Goal: Task Accomplishment & Management: Complete application form

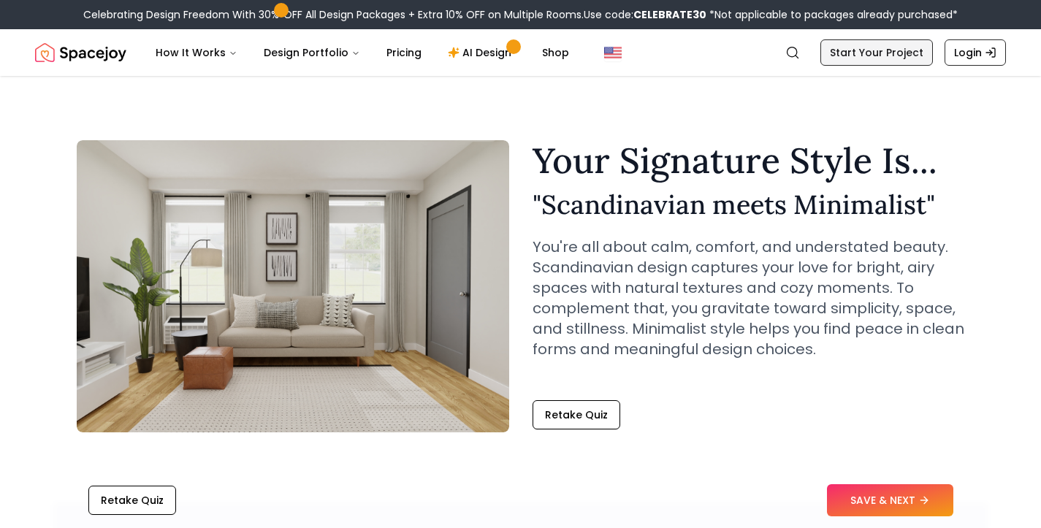
click at [914, 47] on link "Start Your Project" at bounding box center [876, 52] width 112 height 26
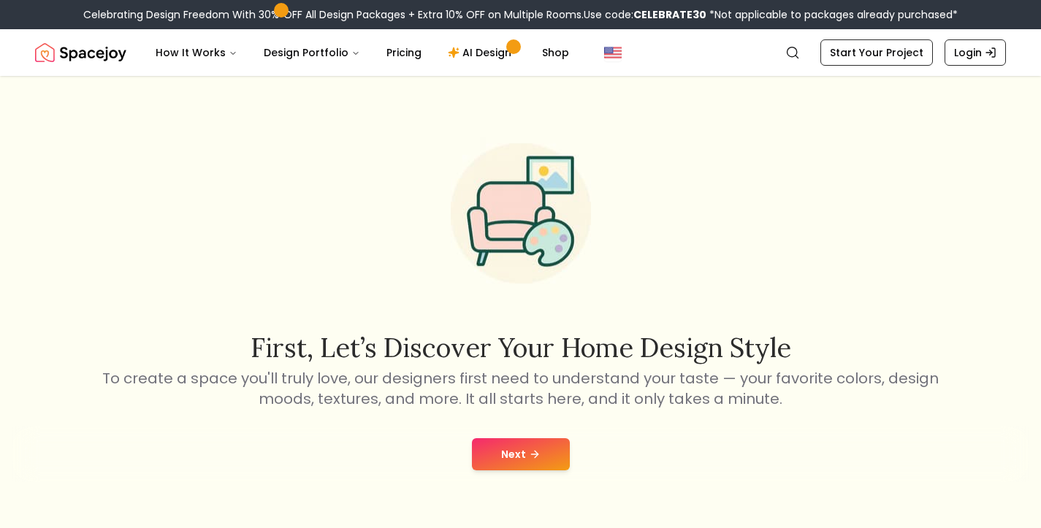
click at [524, 448] on button "Next" at bounding box center [521, 454] width 98 height 32
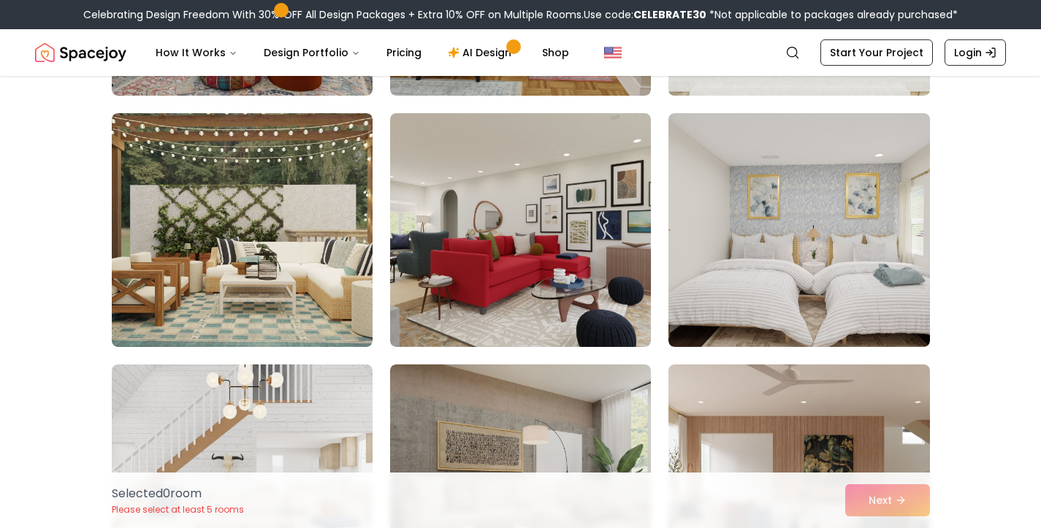
scroll to position [341, 0]
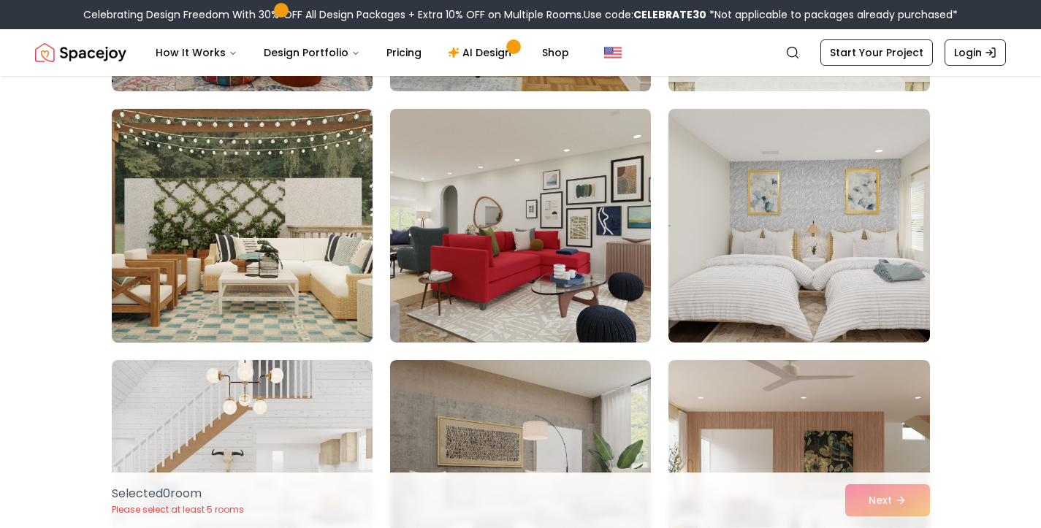
click at [322, 255] on img at bounding box center [242, 225] width 274 height 245
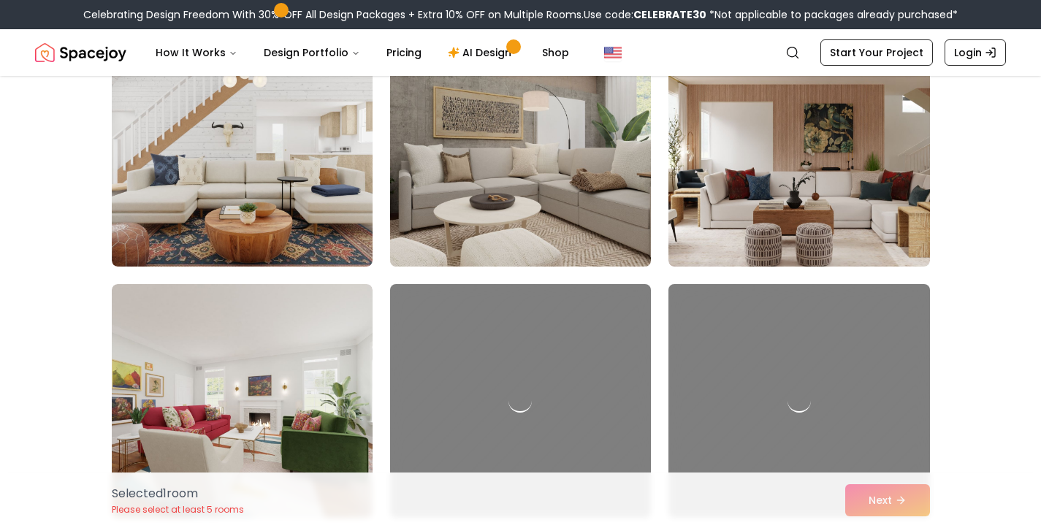
scroll to position [670, 0]
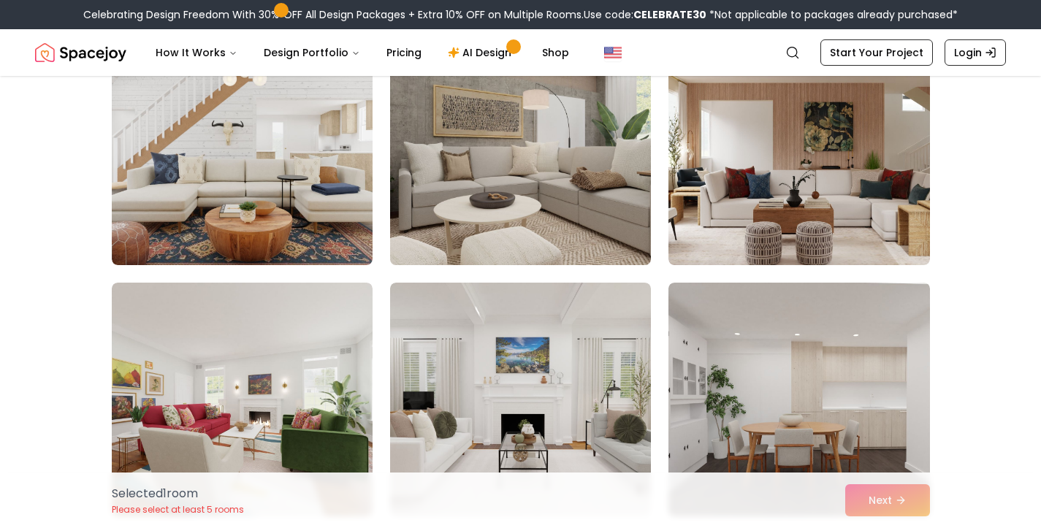
click at [554, 229] on img at bounding box center [520, 148] width 274 height 245
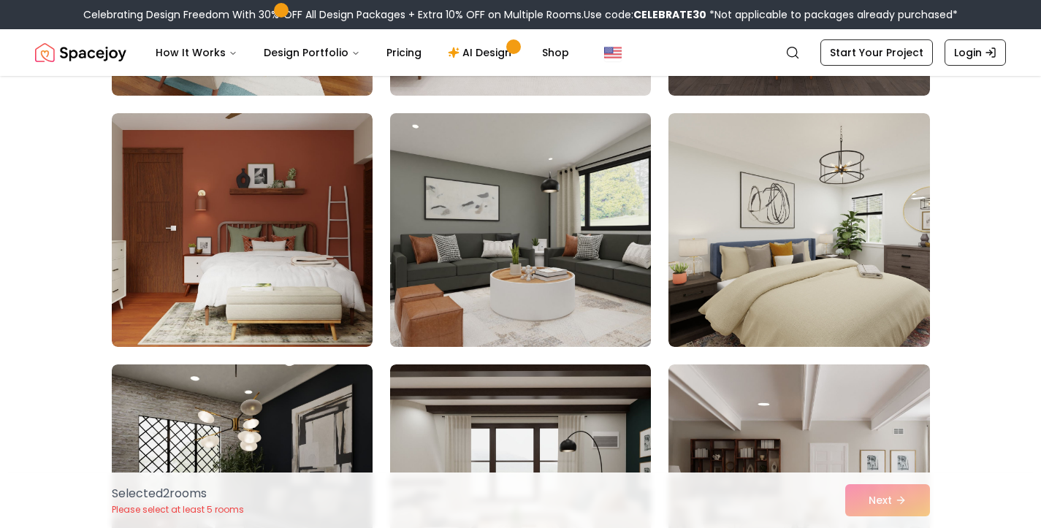
scroll to position [1150, 0]
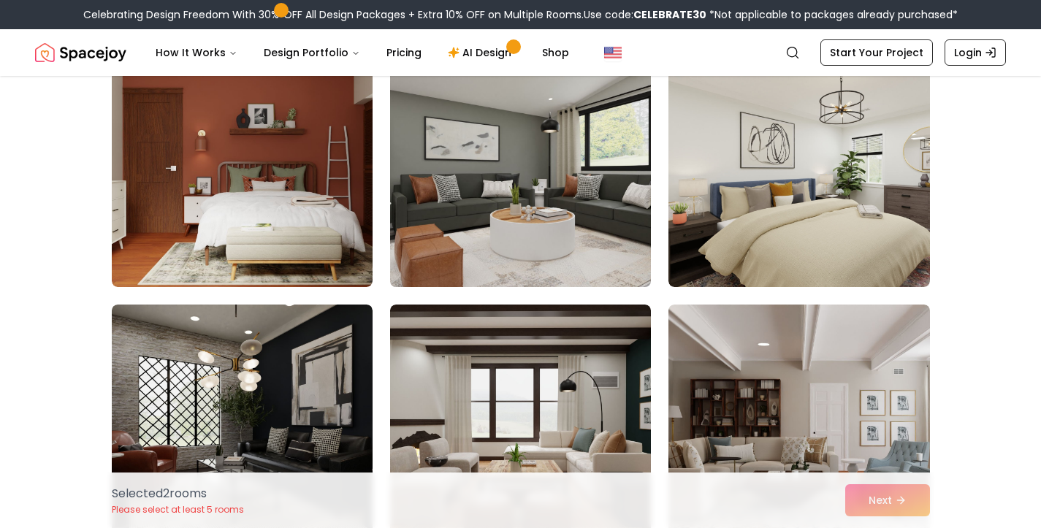
click at [546, 231] on img at bounding box center [520, 169] width 274 height 245
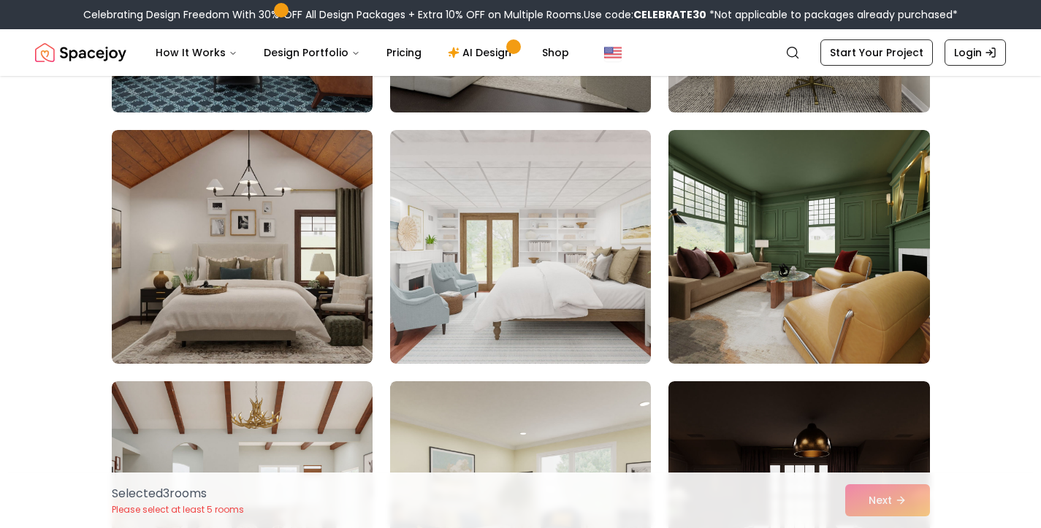
scroll to position [1828, 0]
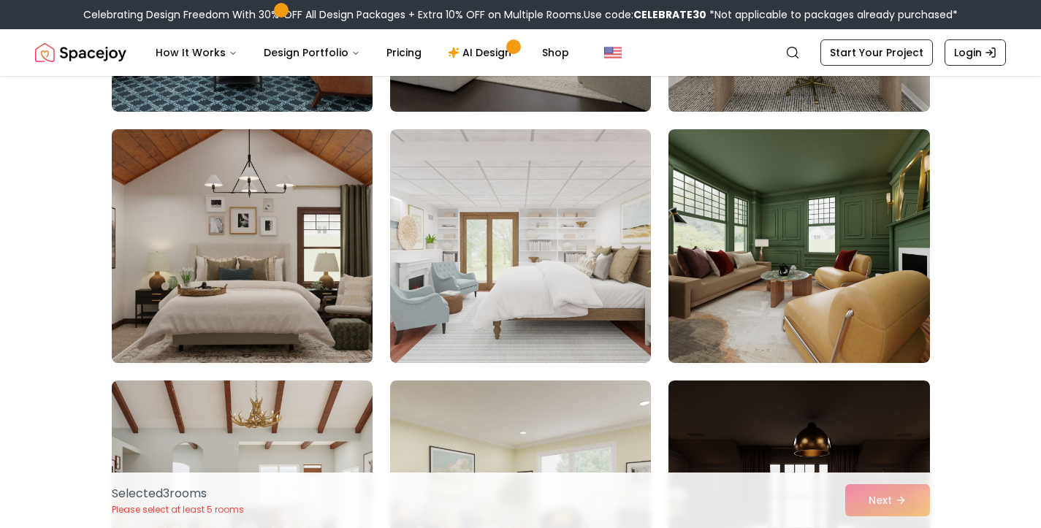
click at [302, 226] on img at bounding box center [242, 245] width 274 height 245
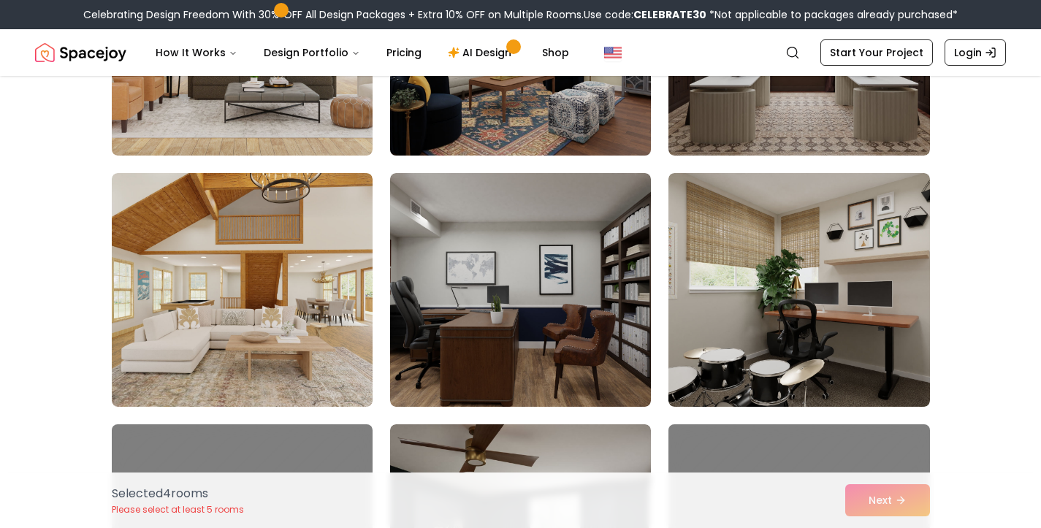
scroll to position [2292, 0]
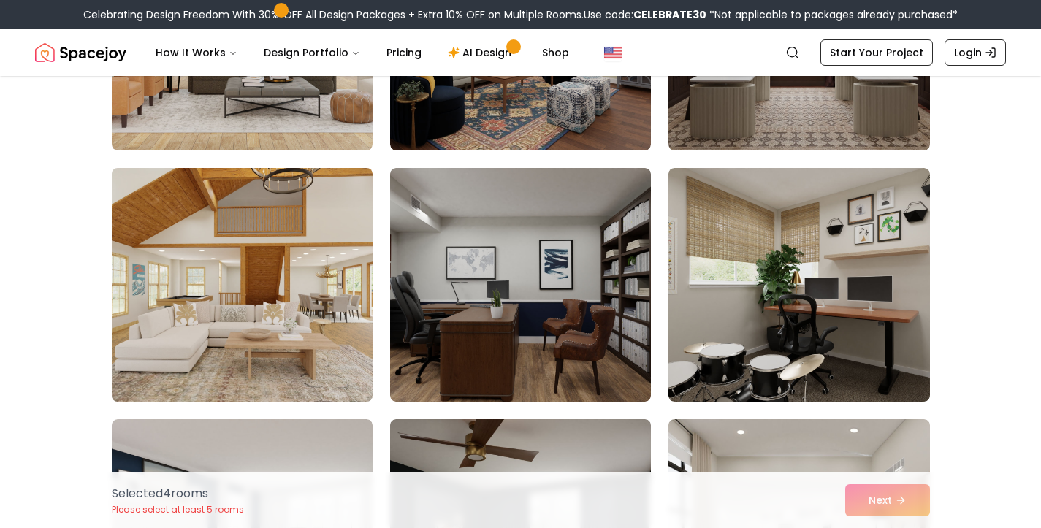
click at [264, 297] on img at bounding box center [242, 284] width 274 height 245
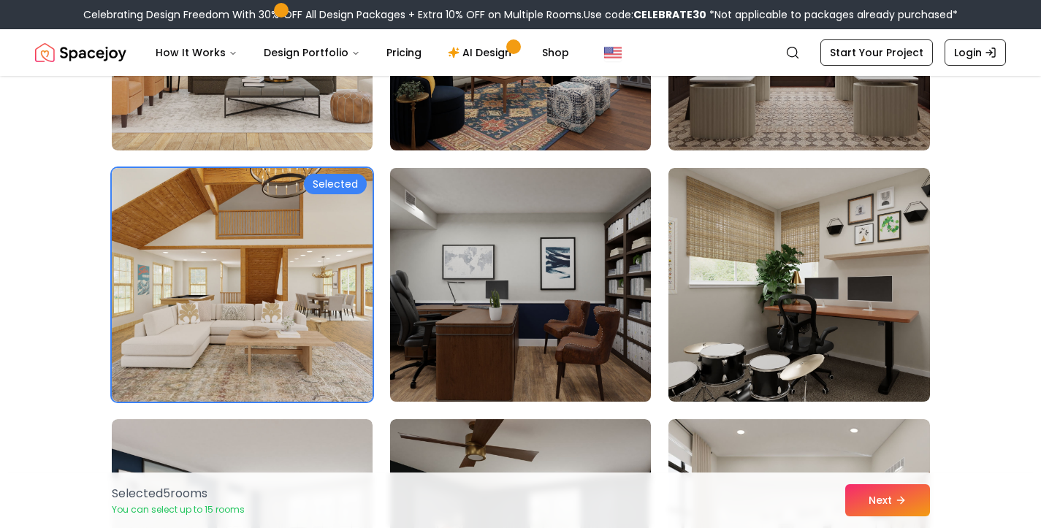
click at [527, 267] on img at bounding box center [520, 284] width 274 height 245
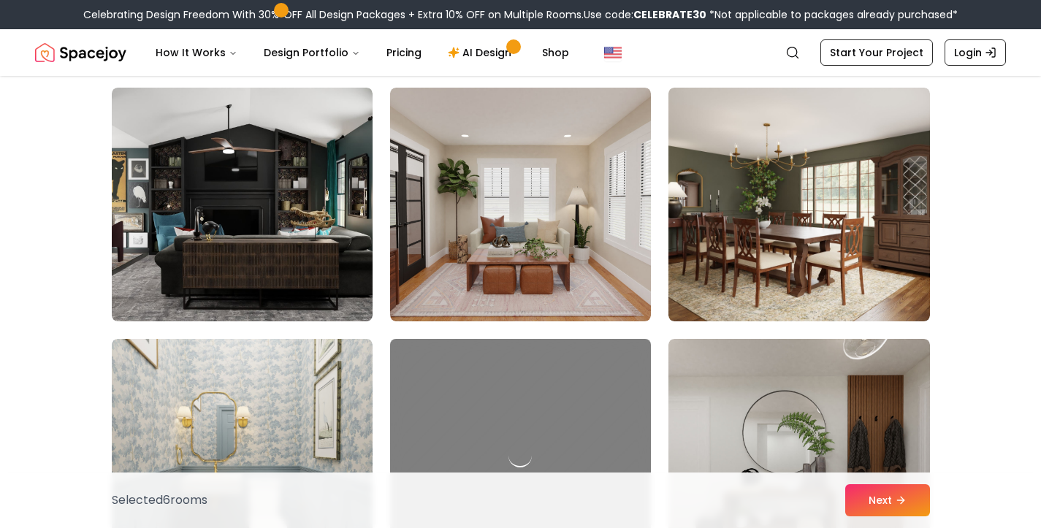
scroll to position [3126, 0]
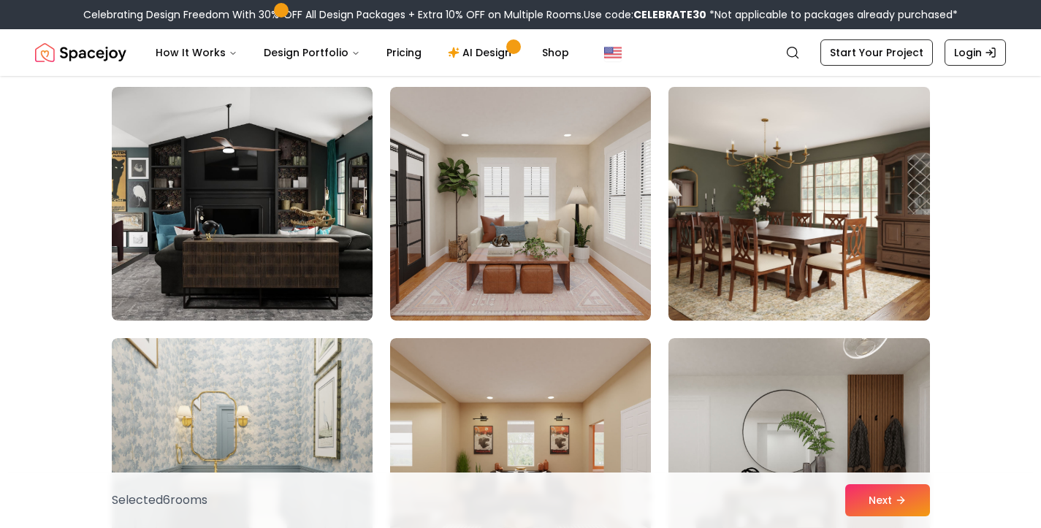
click at [751, 249] on img at bounding box center [799, 203] width 274 height 245
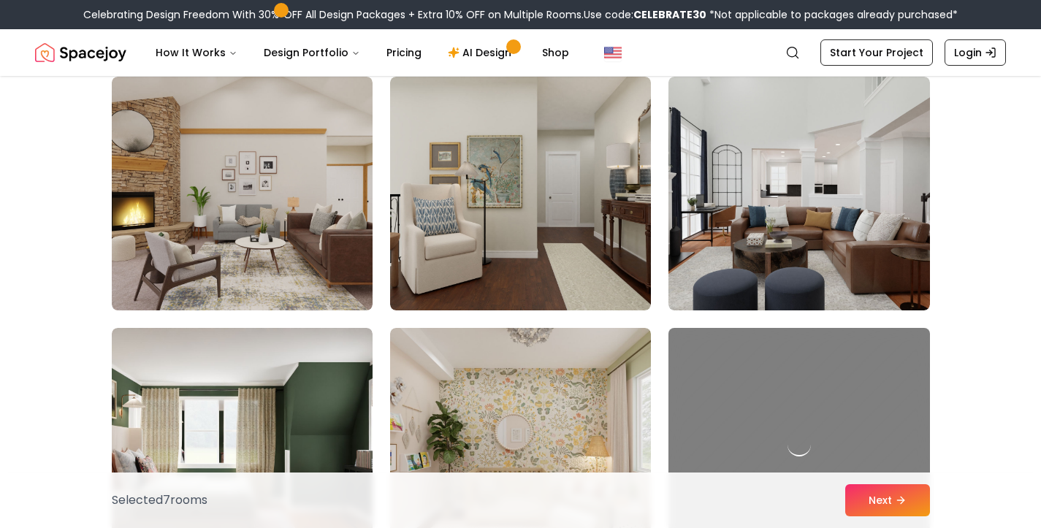
scroll to position [3924, 0]
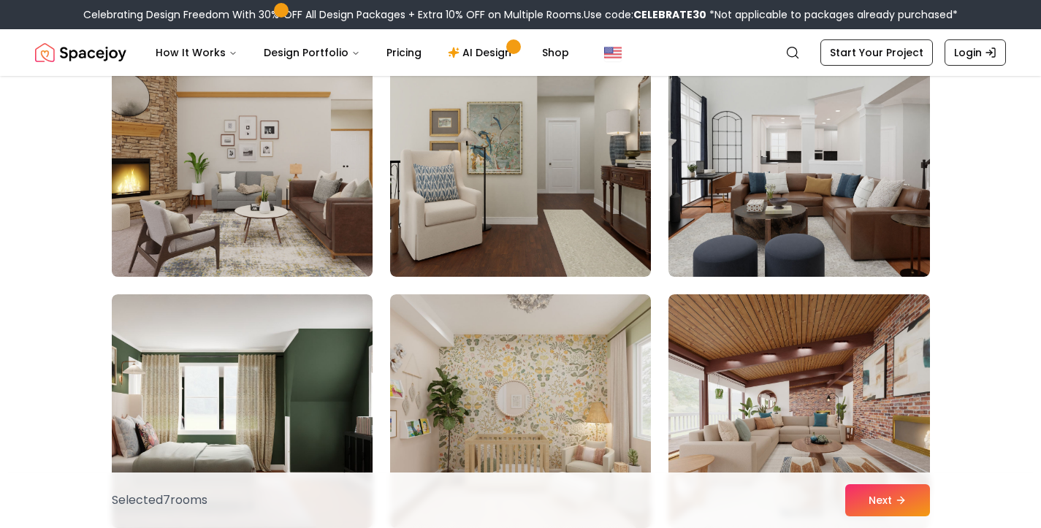
click at [319, 245] on img at bounding box center [242, 159] width 274 height 245
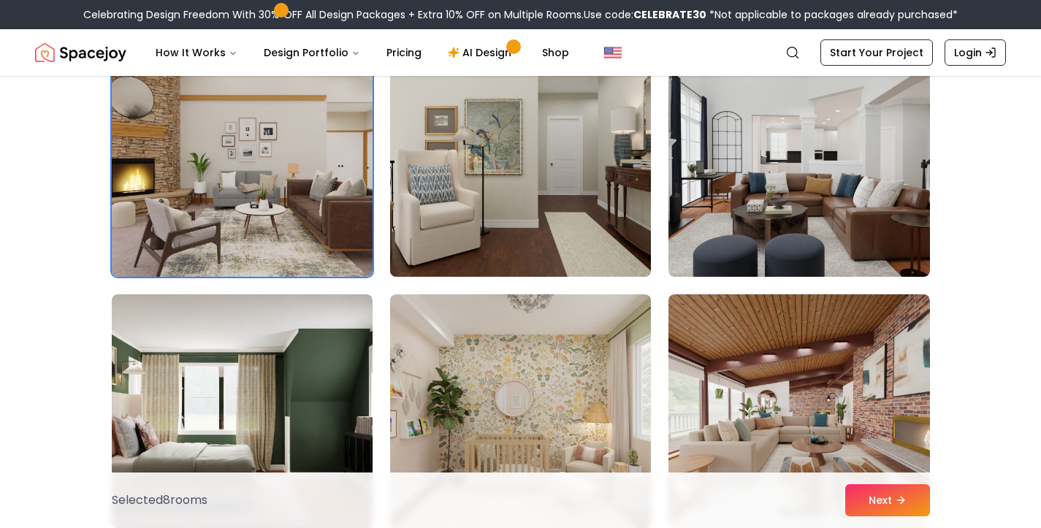
click at [444, 205] on img at bounding box center [520, 159] width 274 height 245
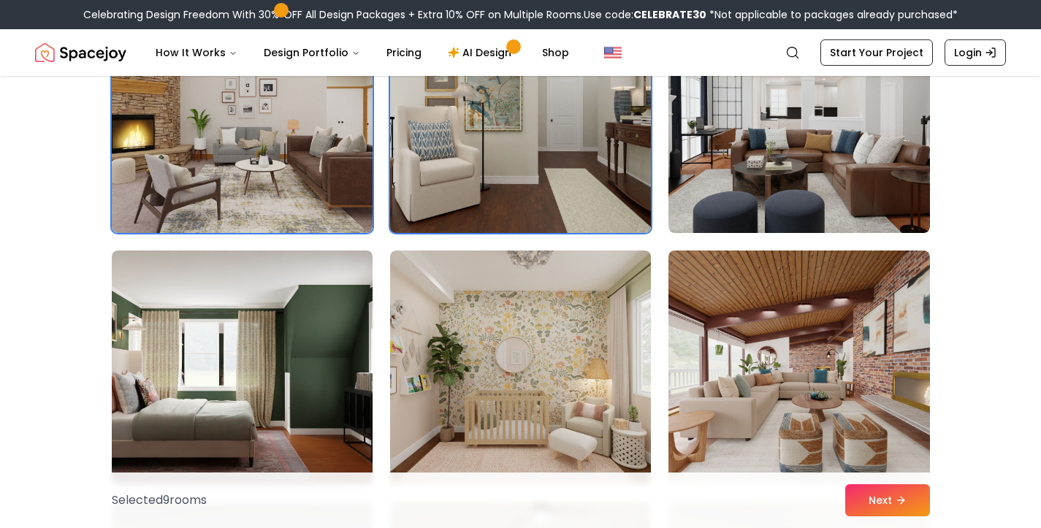
scroll to position [3968, 0]
click at [485, 164] on img at bounding box center [520, 115] width 274 height 245
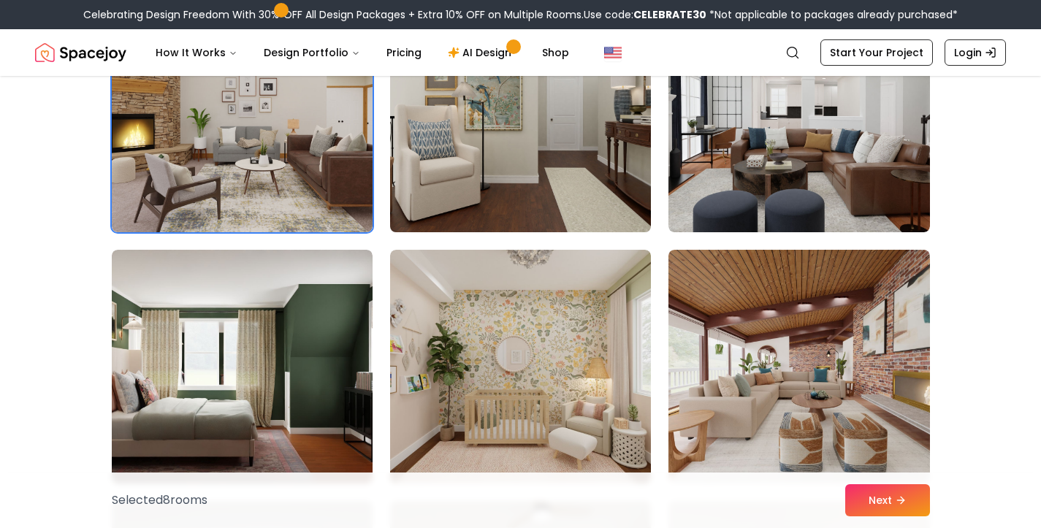
click at [485, 164] on img at bounding box center [520, 115] width 274 height 245
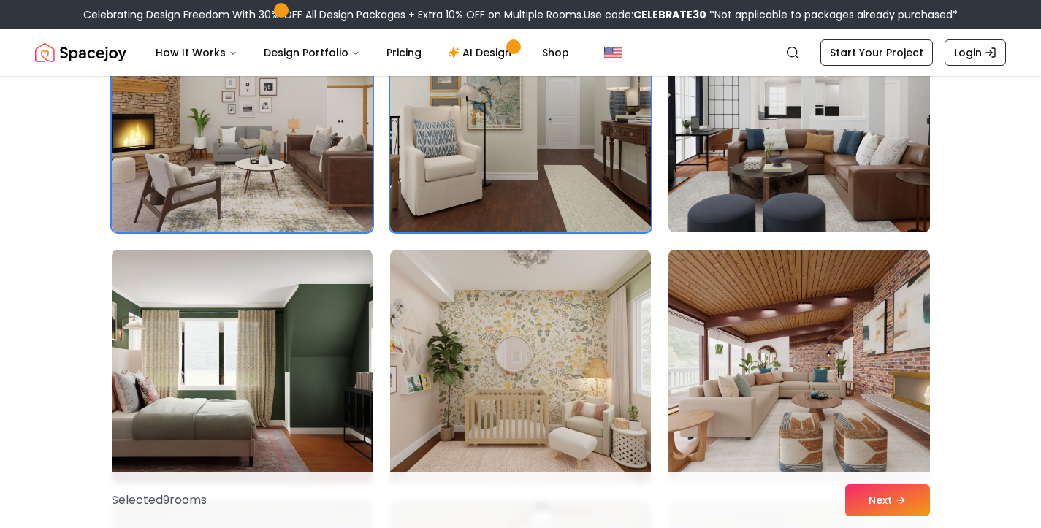
click at [797, 171] on img at bounding box center [799, 115] width 274 height 245
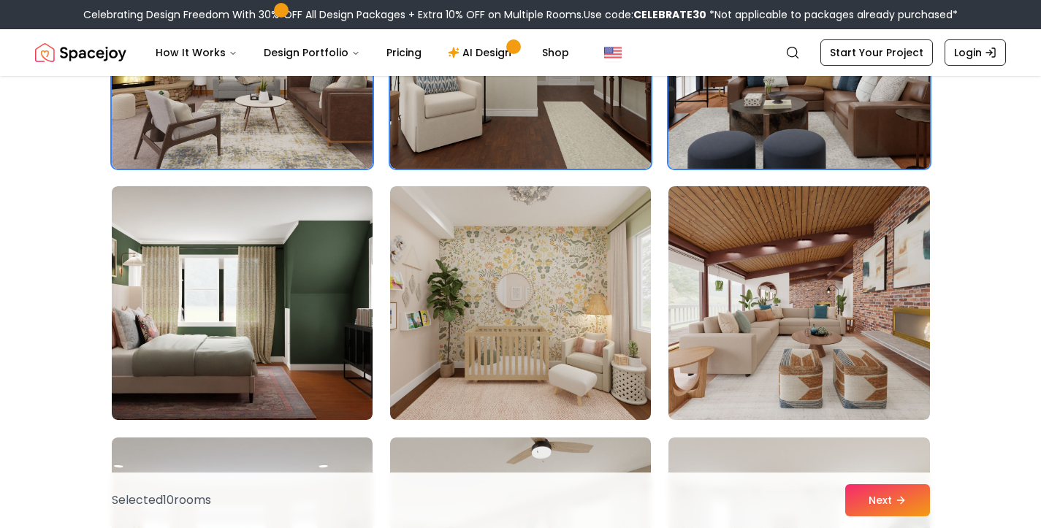
scroll to position [4034, 0]
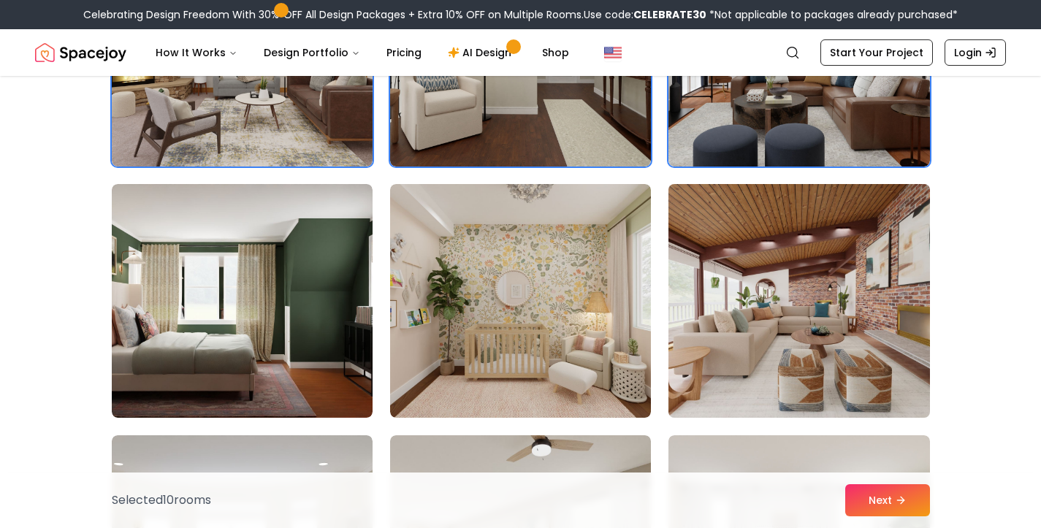
click at [825, 312] on img at bounding box center [799, 300] width 274 height 245
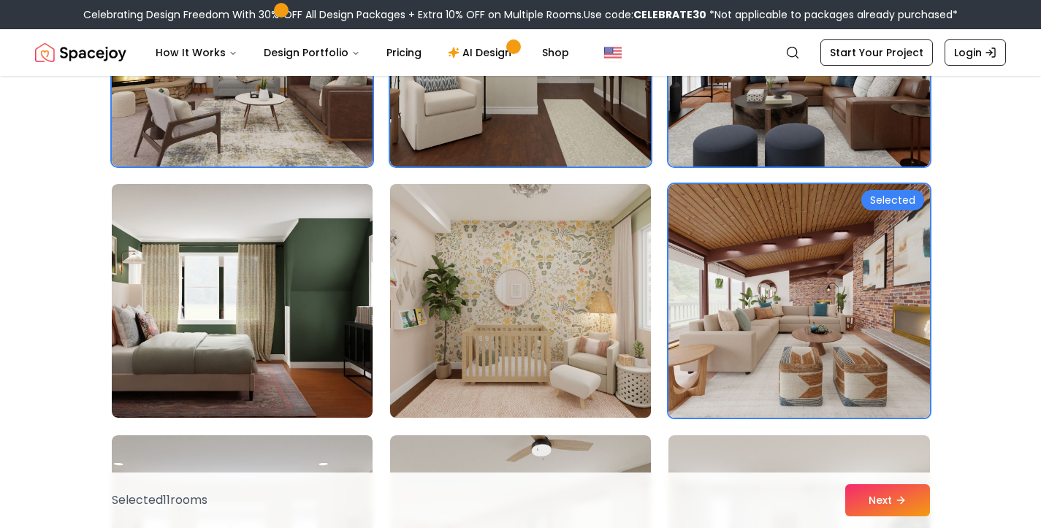
click at [575, 342] on img at bounding box center [520, 300] width 274 height 245
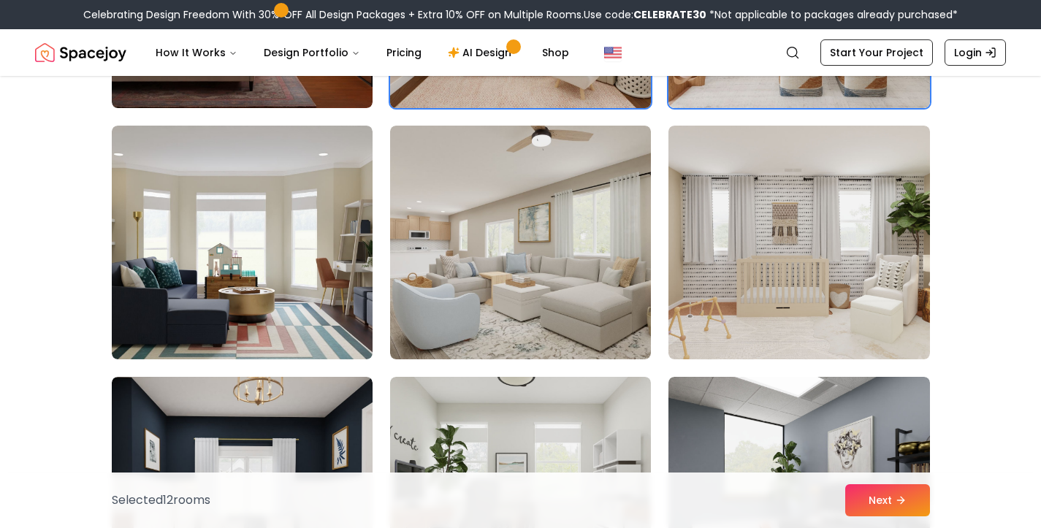
scroll to position [4349, 0]
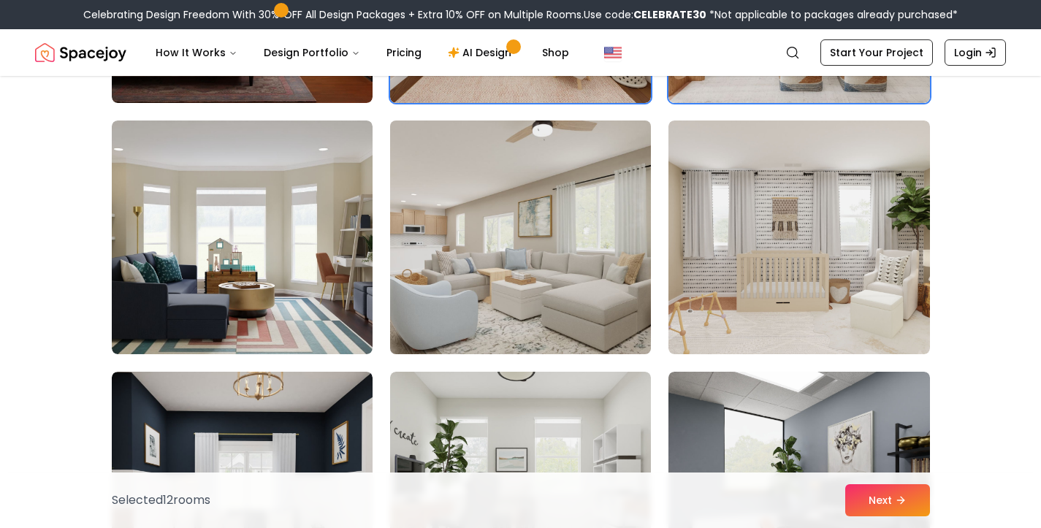
click at [552, 312] on img at bounding box center [520, 237] width 274 height 245
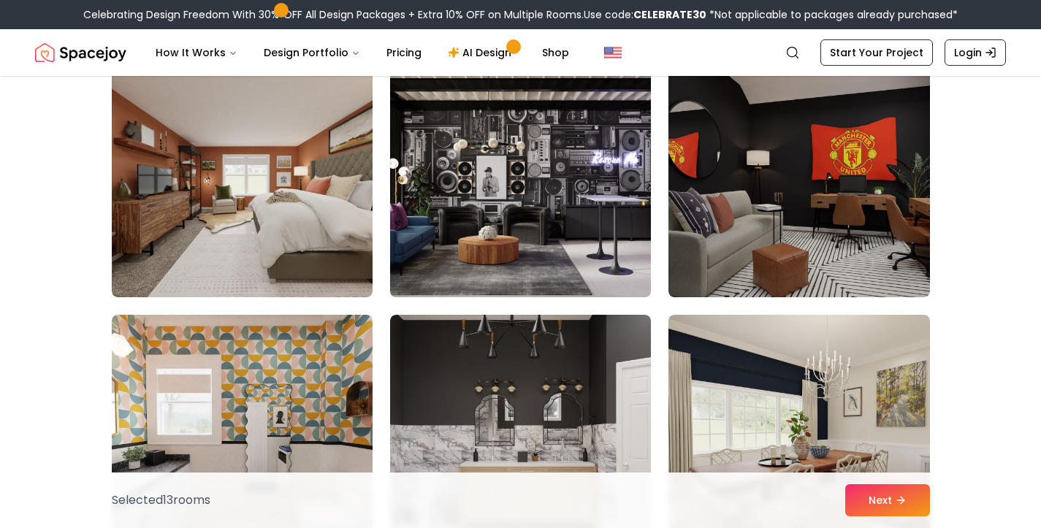
scroll to position [4909, 0]
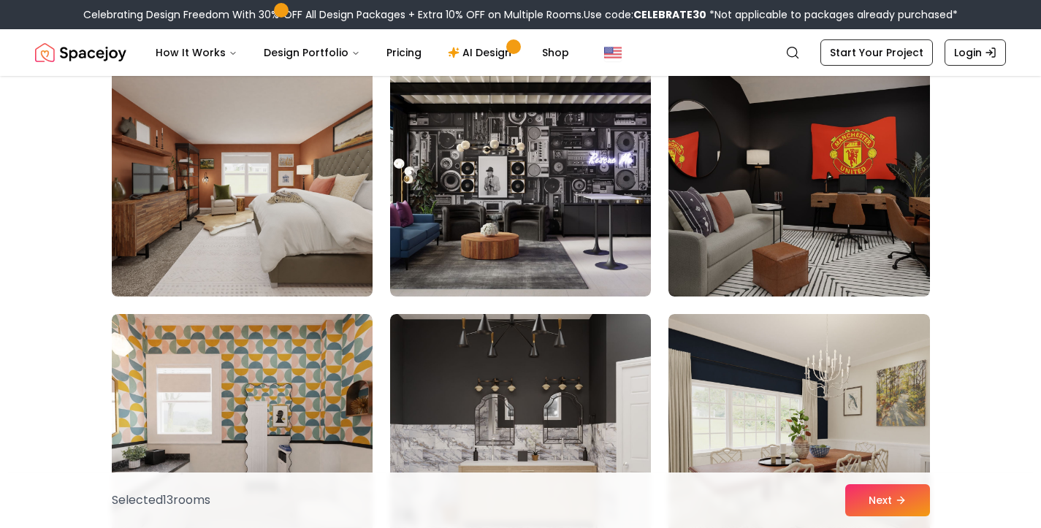
click at [304, 215] on img at bounding box center [242, 179] width 274 height 245
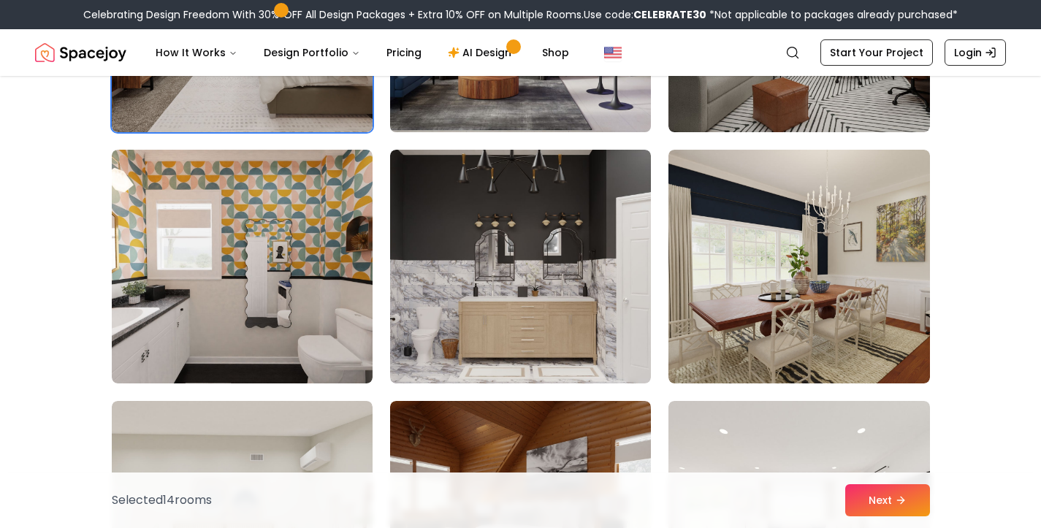
scroll to position [5186, 0]
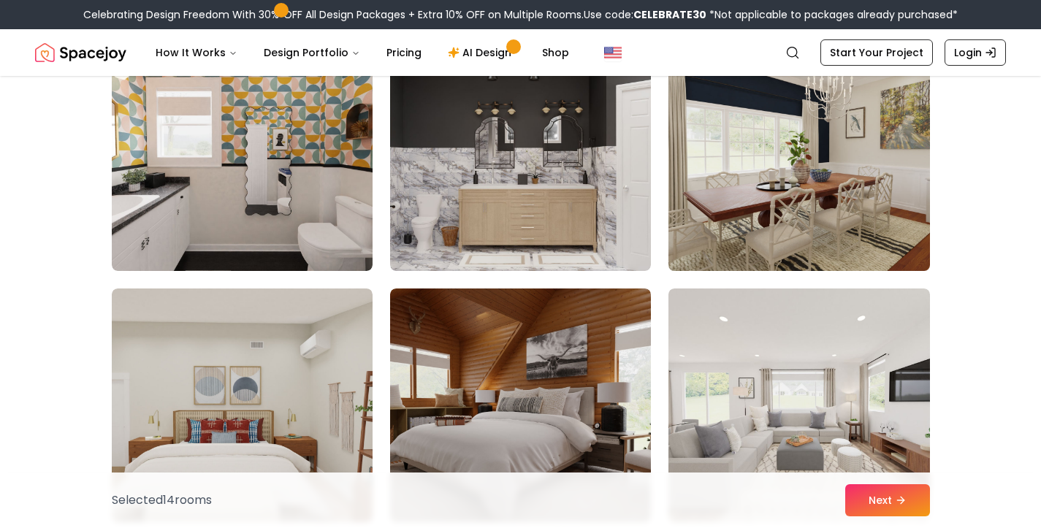
click at [762, 153] on img at bounding box center [799, 153] width 274 height 245
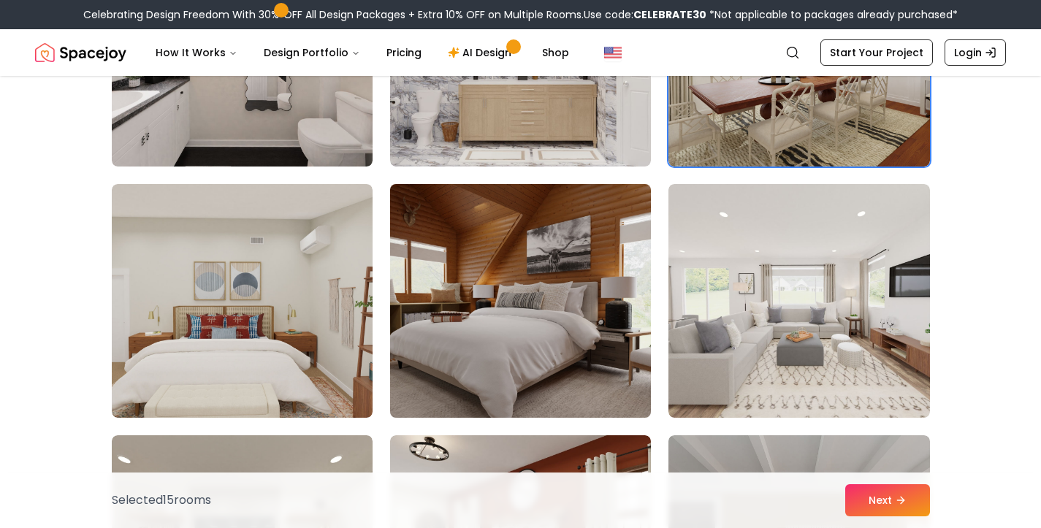
scroll to position [5291, 0]
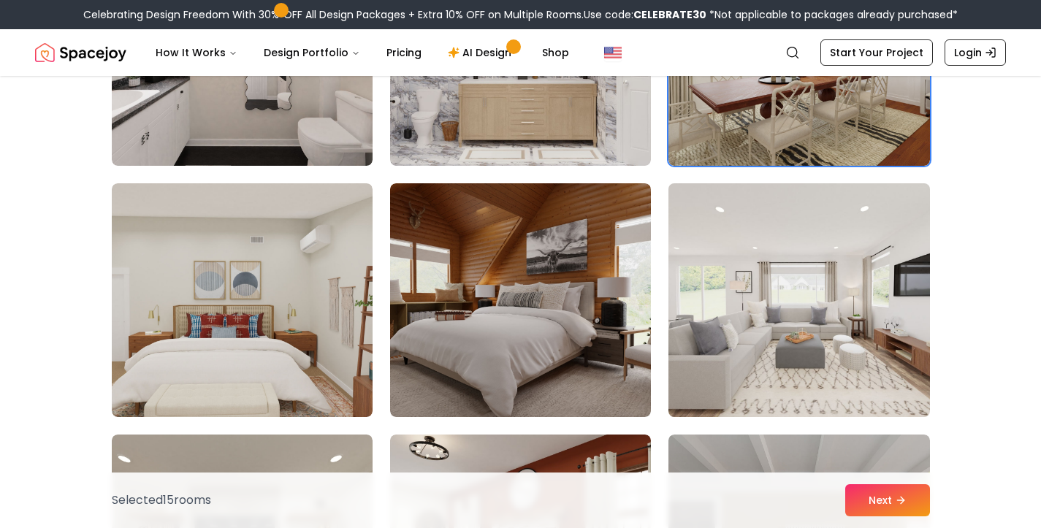
click at [778, 319] on img at bounding box center [799, 299] width 274 height 245
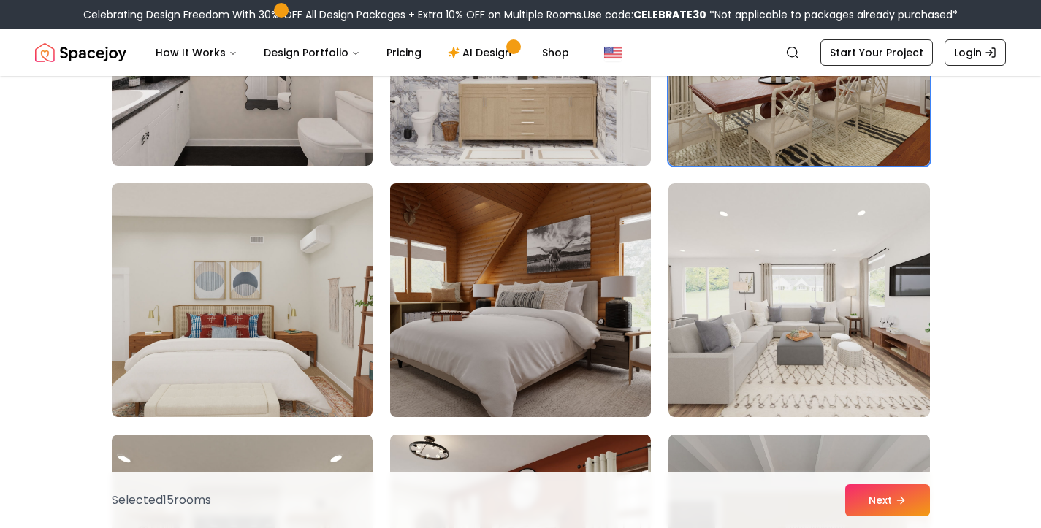
click at [635, 327] on img at bounding box center [520, 299] width 274 height 245
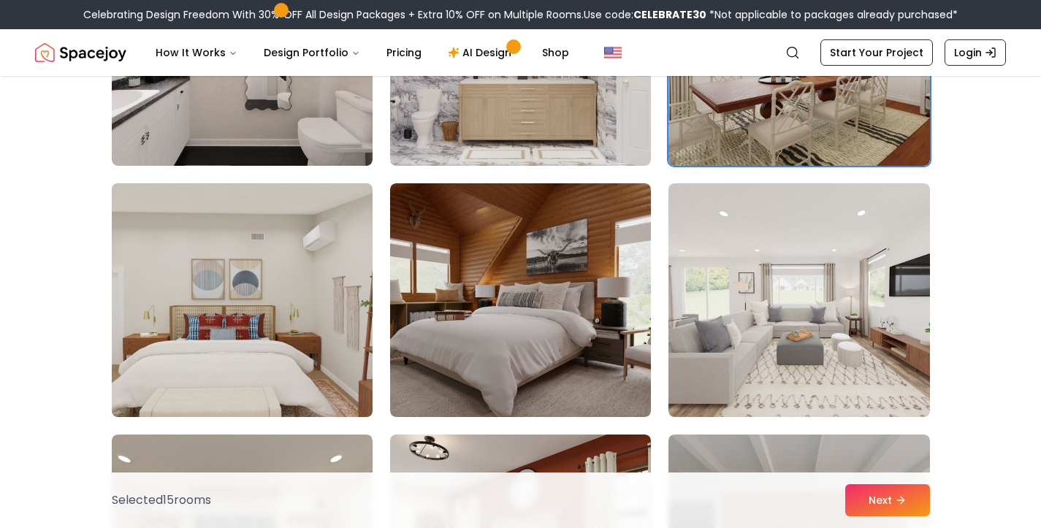
click at [296, 349] on img at bounding box center [242, 299] width 274 height 245
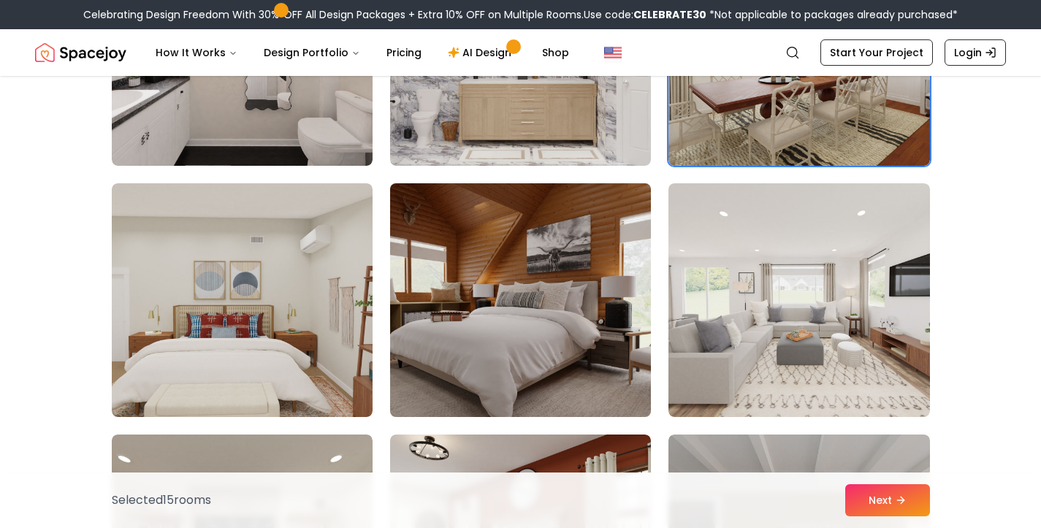
click at [474, 326] on img at bounding box center [520, 299] width 274 height 245
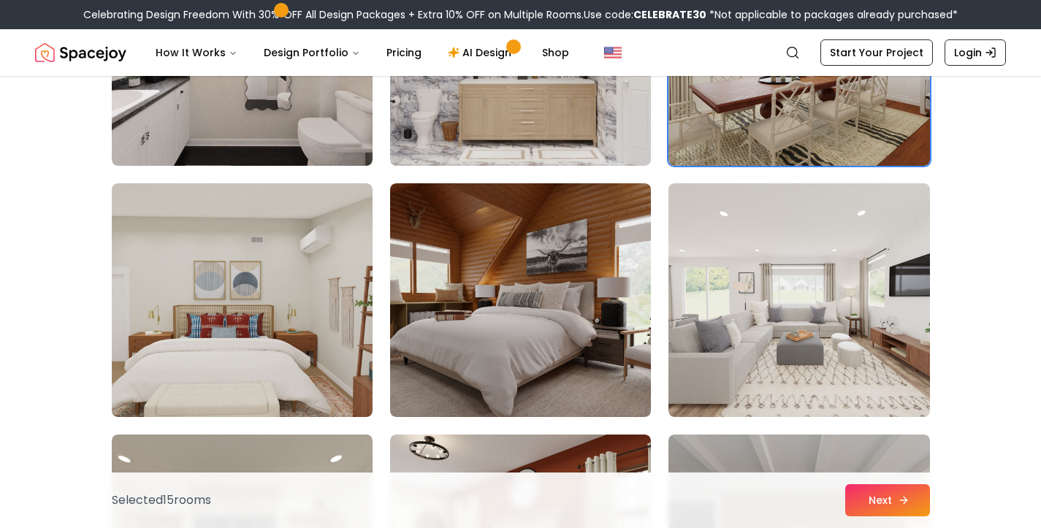
click at [906, 492] on button "Next" at bounding box center [887, 500] width 85 height 32
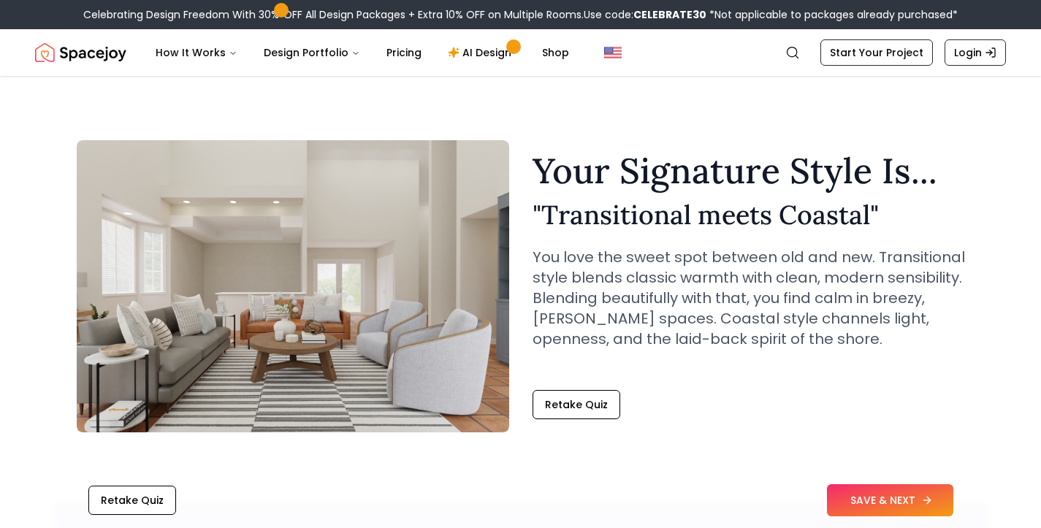
click at [855, 509] on button "SAVE & NEXT" at bounding box center [890, 500] width 126 height 32
